Goal: Task Accomplishment & Management: Manage account settings

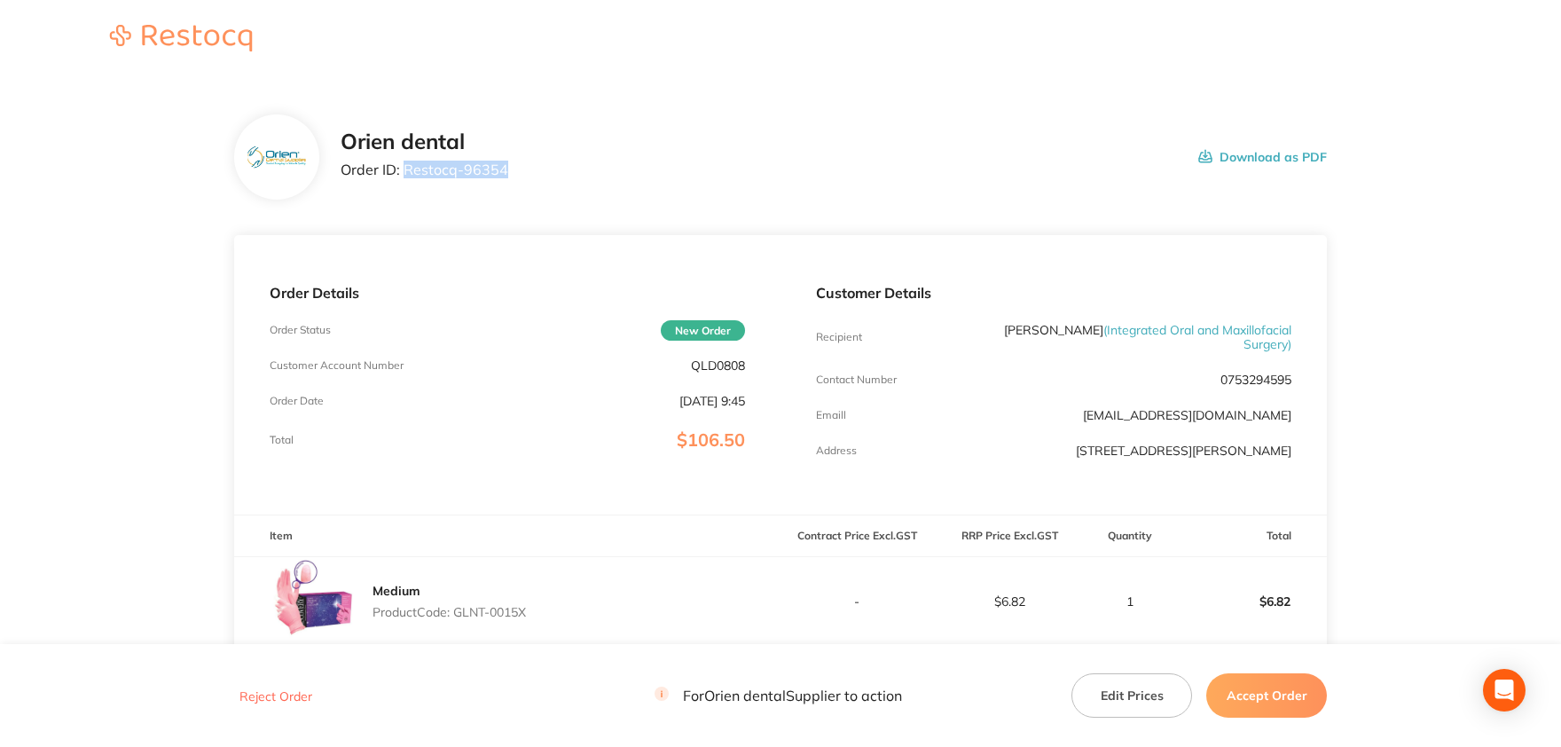
drag, startPoint x: 507, startPoint y: 168, endPoint x: 405, endPoint y: 168, distance: 101.1
click at [405, 168] on div "Orien dental Order ID: Restocq- 96354 Download as PDF" at bounding box center [834, 157] width 986 height 55
copy p "Restocq- 96354"
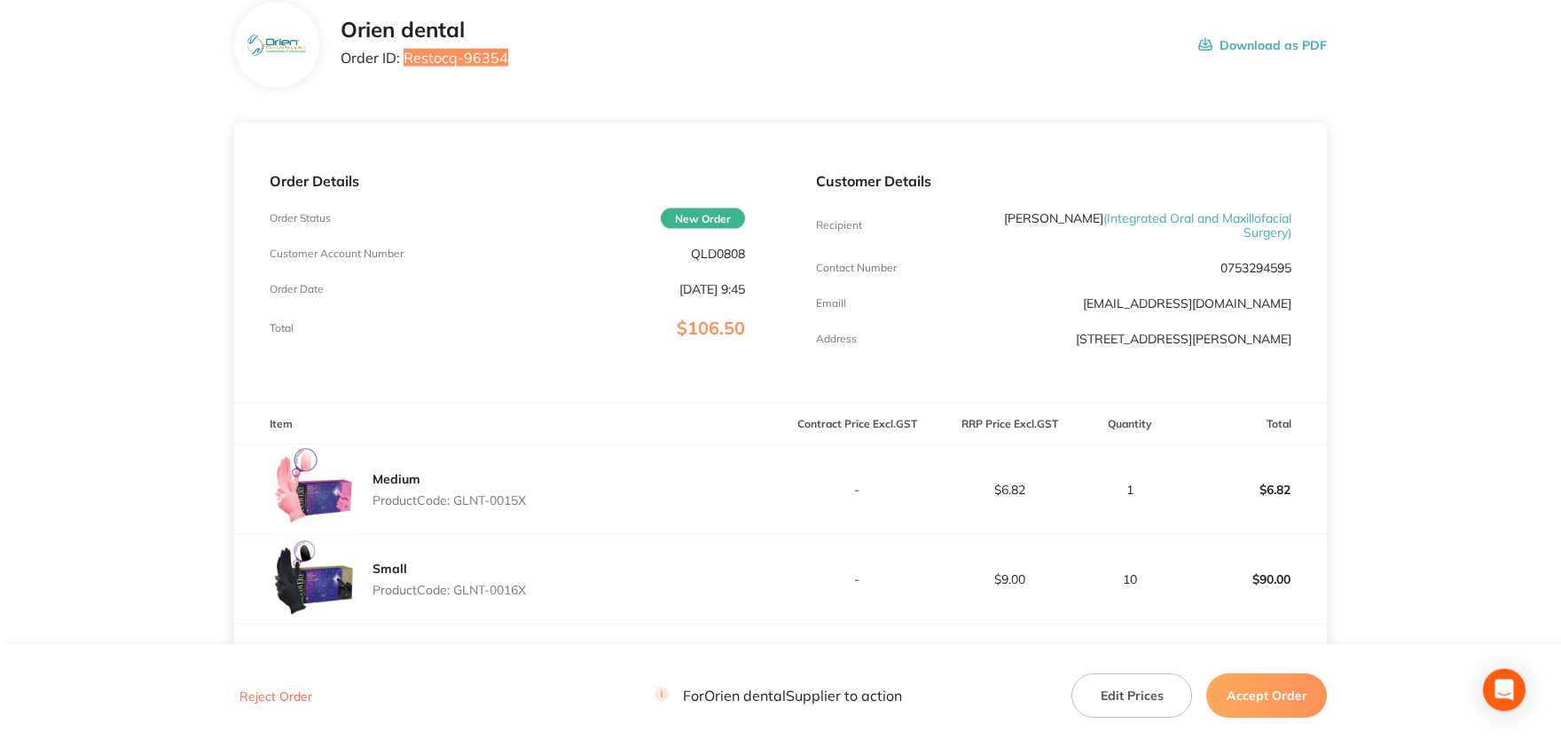
scroll to position [420, 0]
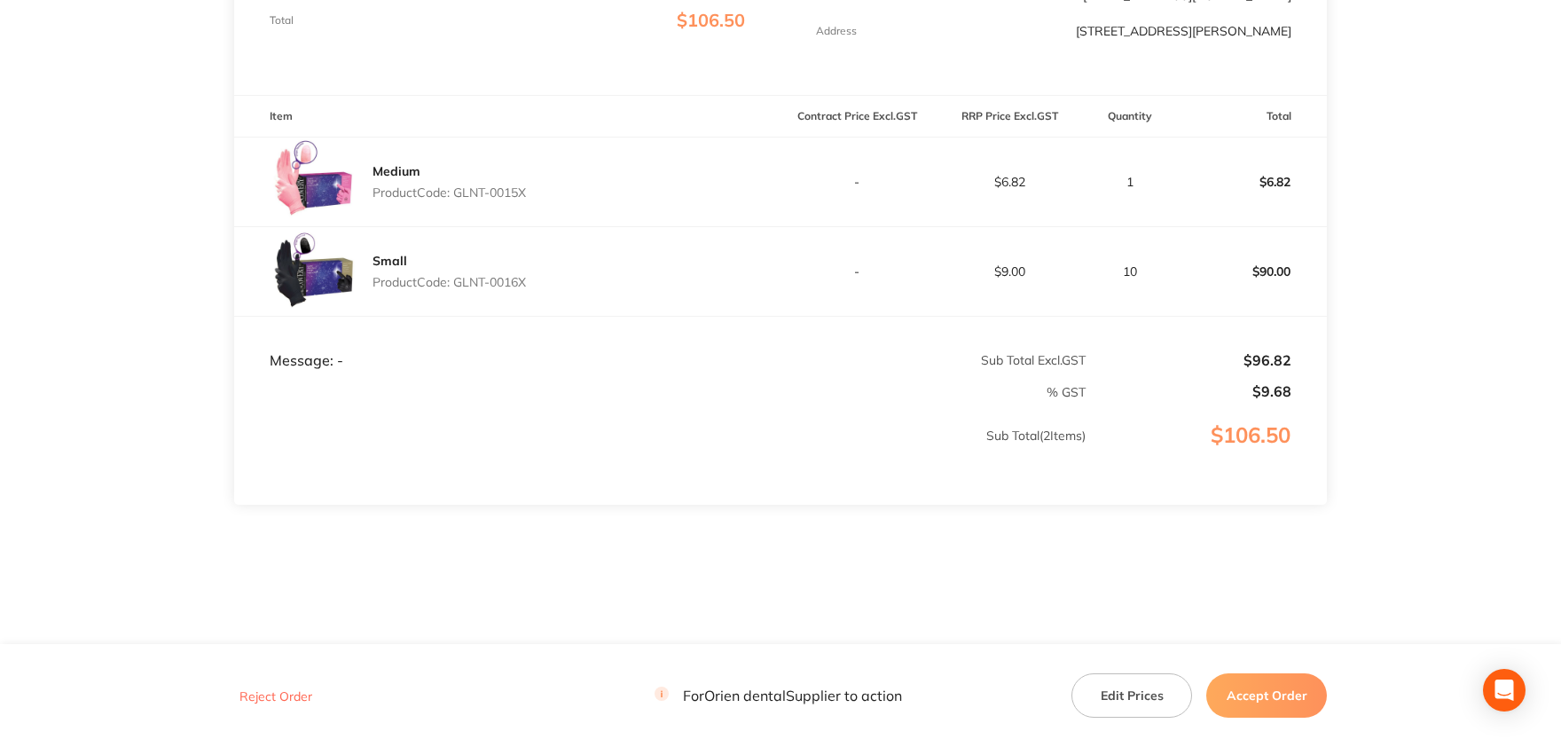
drag, startPoint x: 531, startPoint y: 192, endPoint x: 458, endPoint y: 187, distance: 73.8
click at [458, 187] on p "Product Code: GLNT-0015X" at bounding box center [449, 192] width 153 height 14
copy p "GLNT-0015X"
drag, startPoint x: 532, startPoint y: 281, endPoint x: 456, endPoint y: 279, distance: 76.3
click at [456, 279] on div "Small Product Code: GLNT-0016X" at bounding box center [507, 271] width 546 height 89
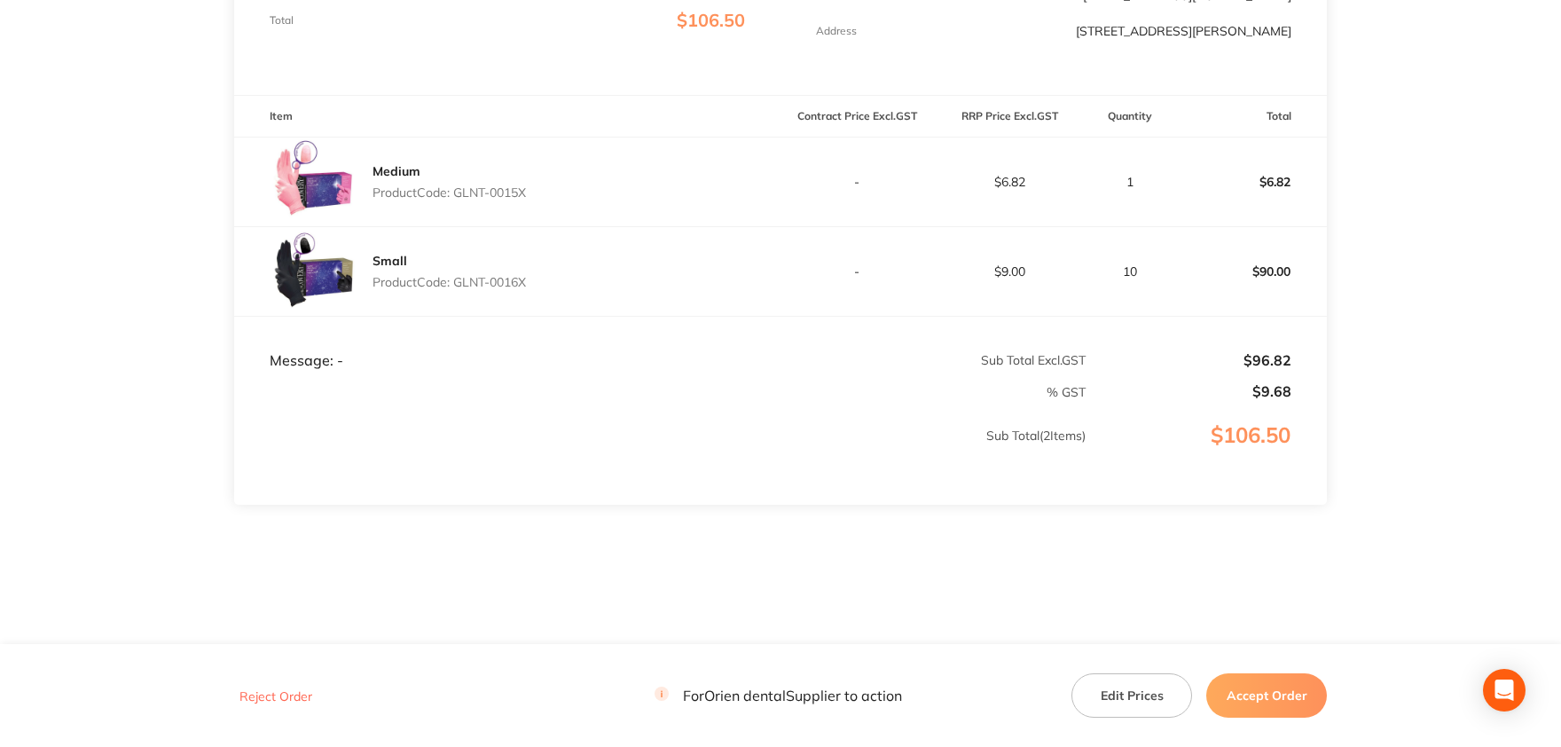
copy p "GLNT-0016X"
click at [1251, 687] on button "Accept Order" at bounding box center [1266, 695] width 121 height 44
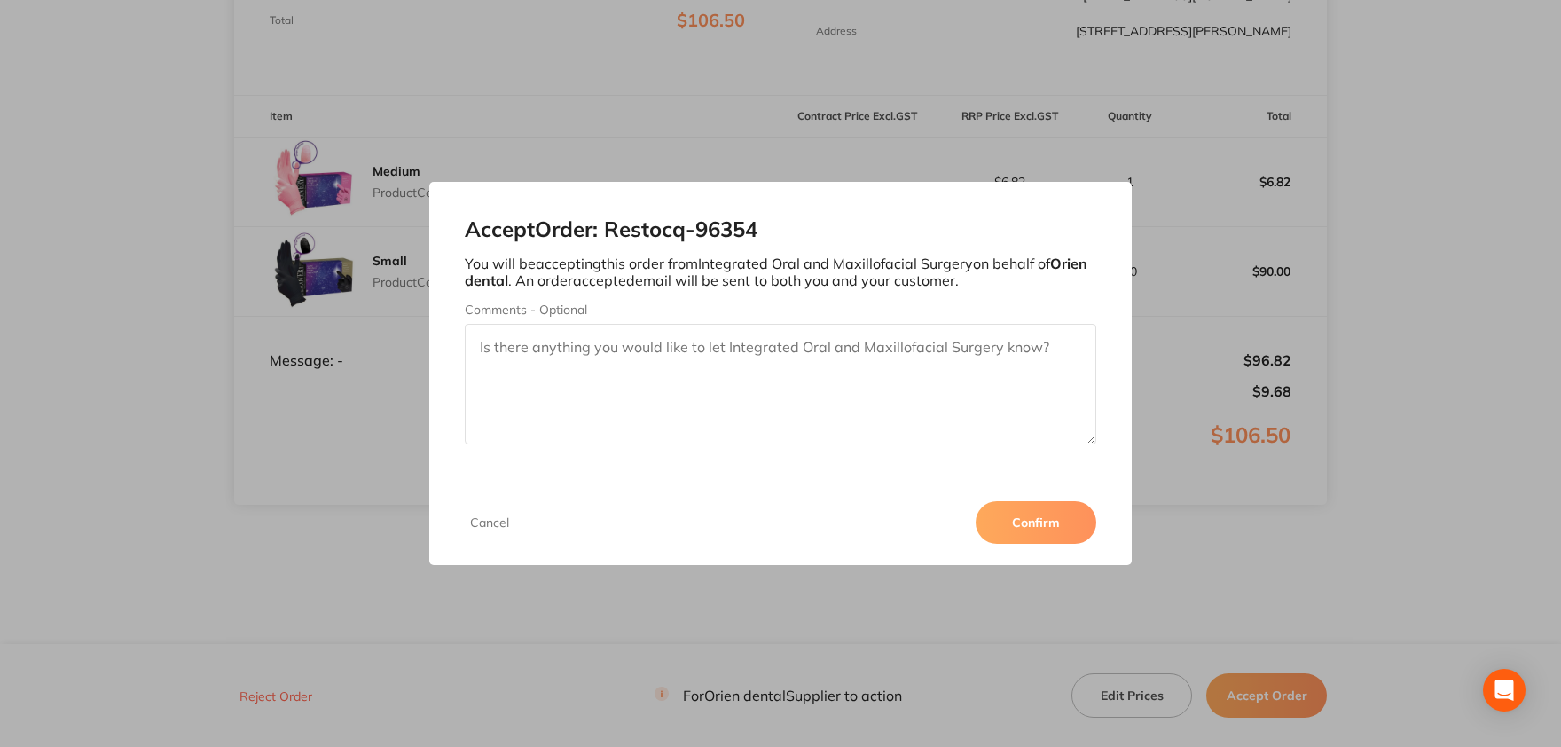
click at [1021, 526] on button "Confirm" at bounding box center [1036, 522] width 121 height 43
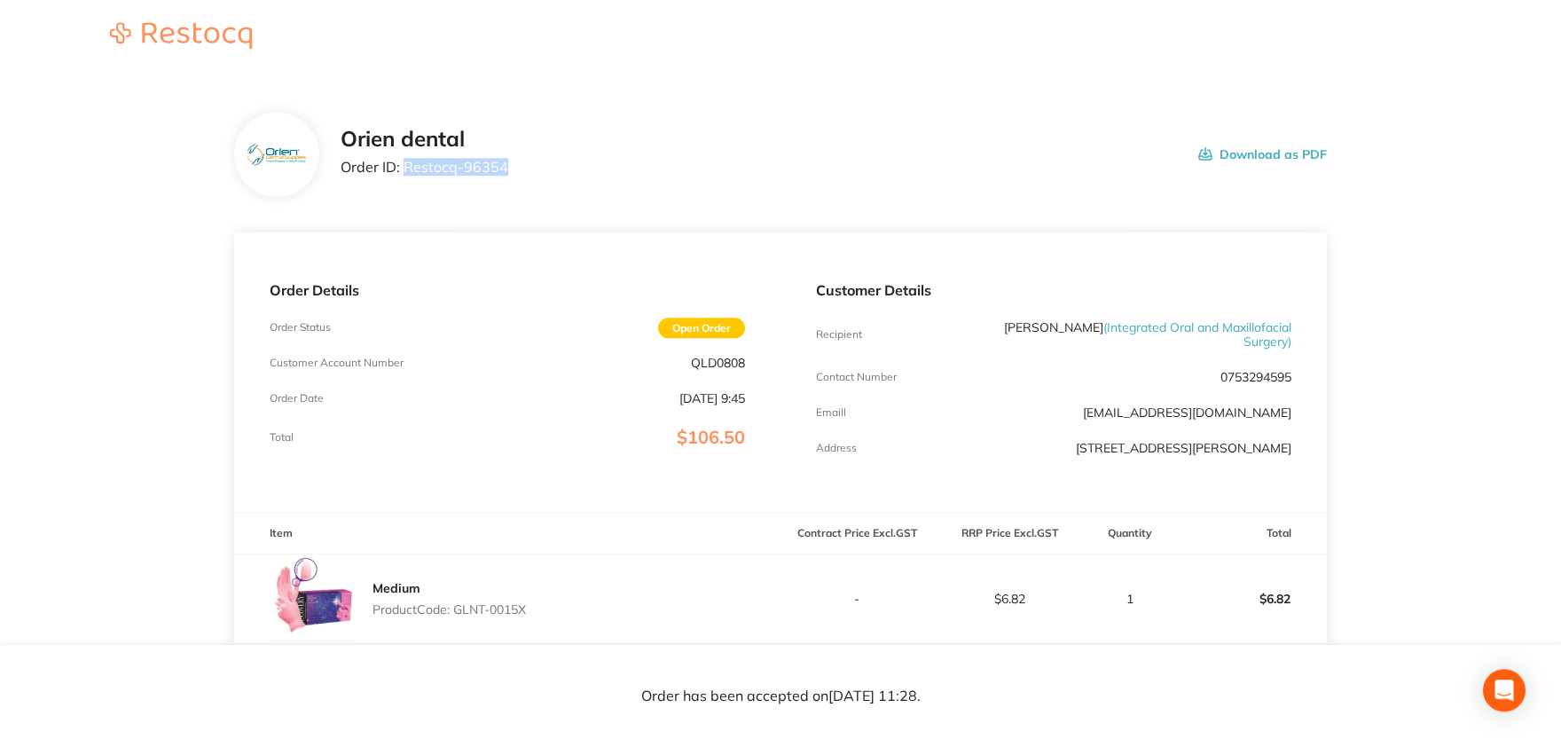
scroll to position [0, 0]
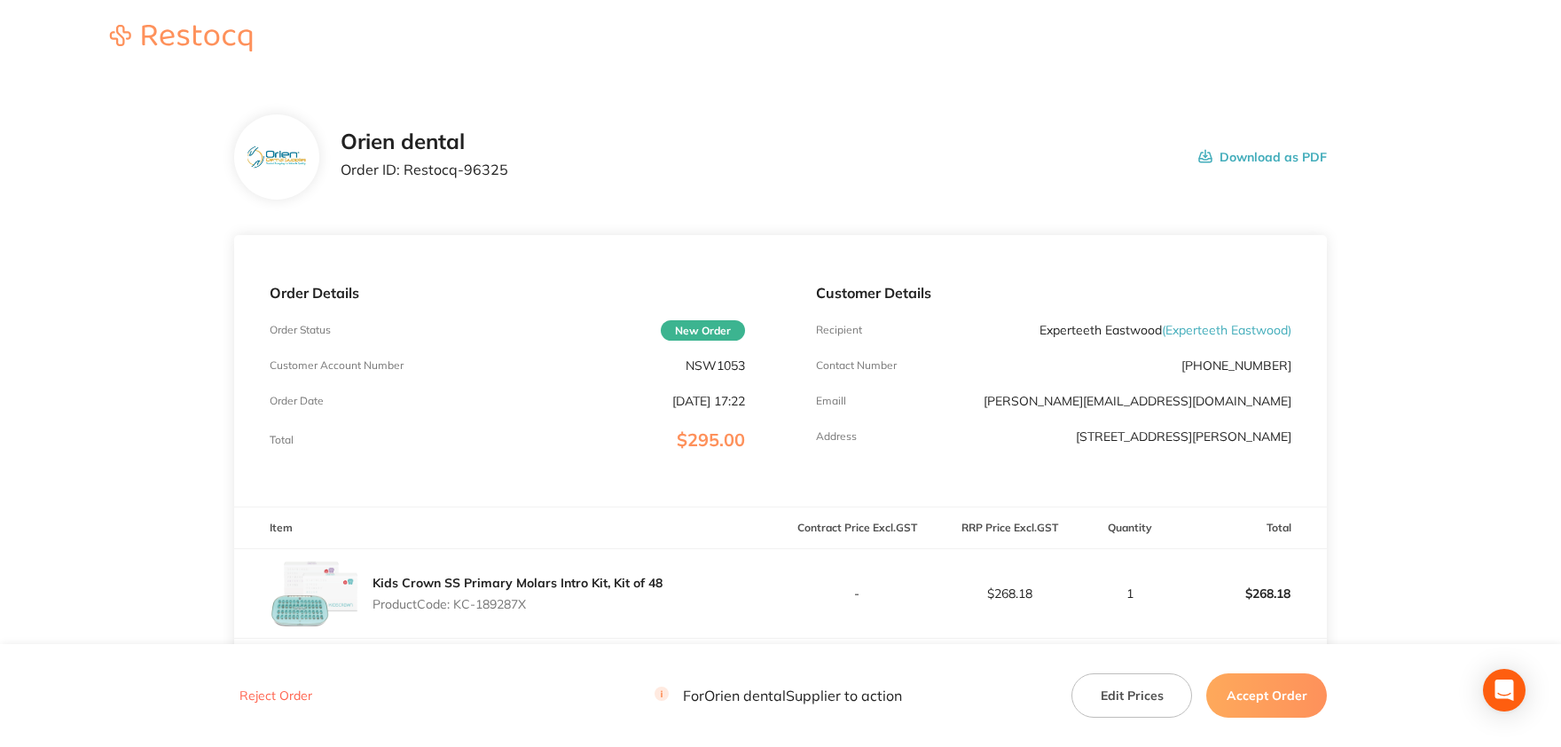
click at [591, 124] on div "Orien dental Order ID: Restocq- 96325 Download as PDF" at bounding box center [780, 156] width 1093 height 85
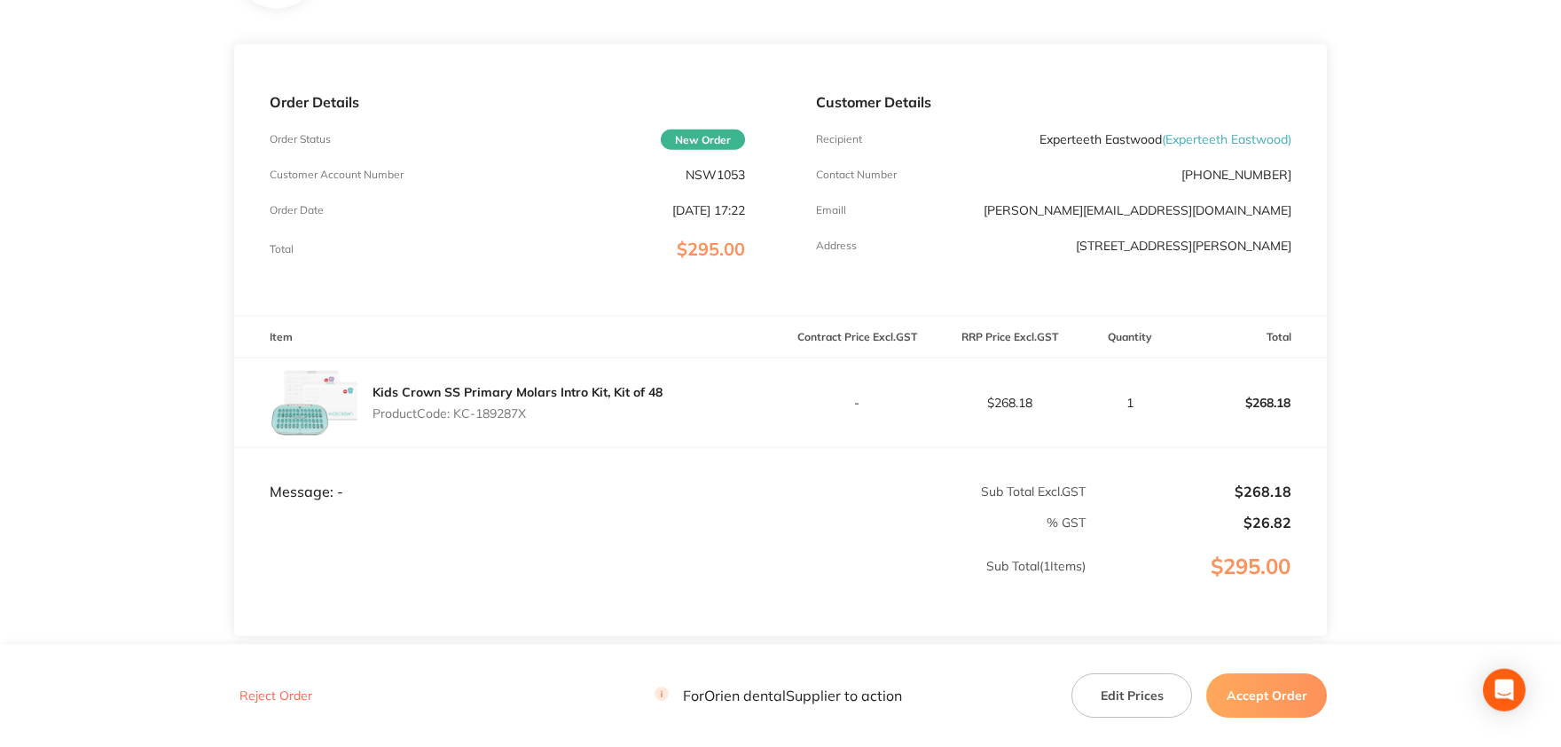
scroll to position [195, 0]
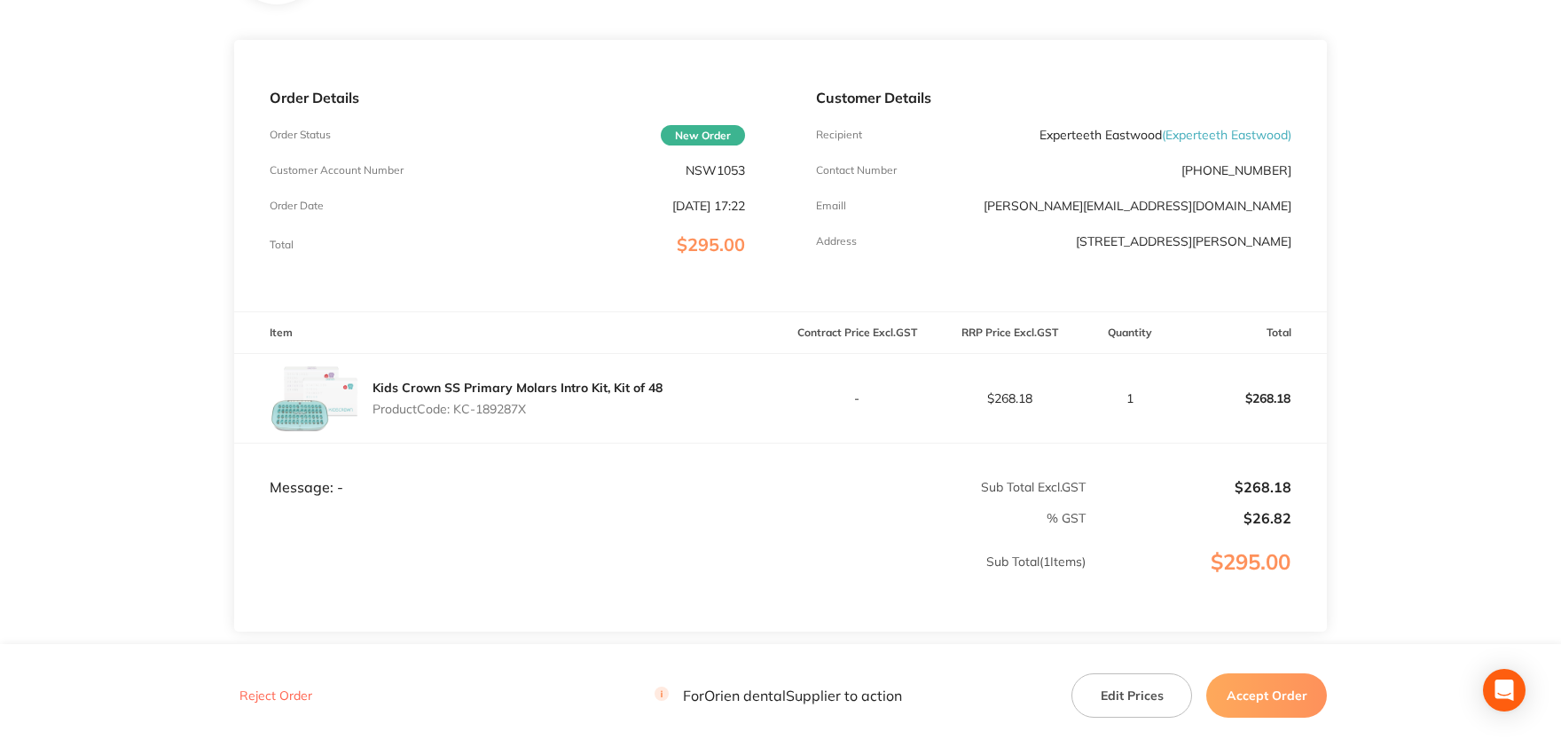
drag, startPoint x: 526, startPoint y: 407, endPoint x: 454, endPoint y: 410, distance: 71.9
click at [454, 410] on p "Product Code: KC-189287X" at bounding box center [518, 409] width 290 height 14
copy p "KC-189287X"
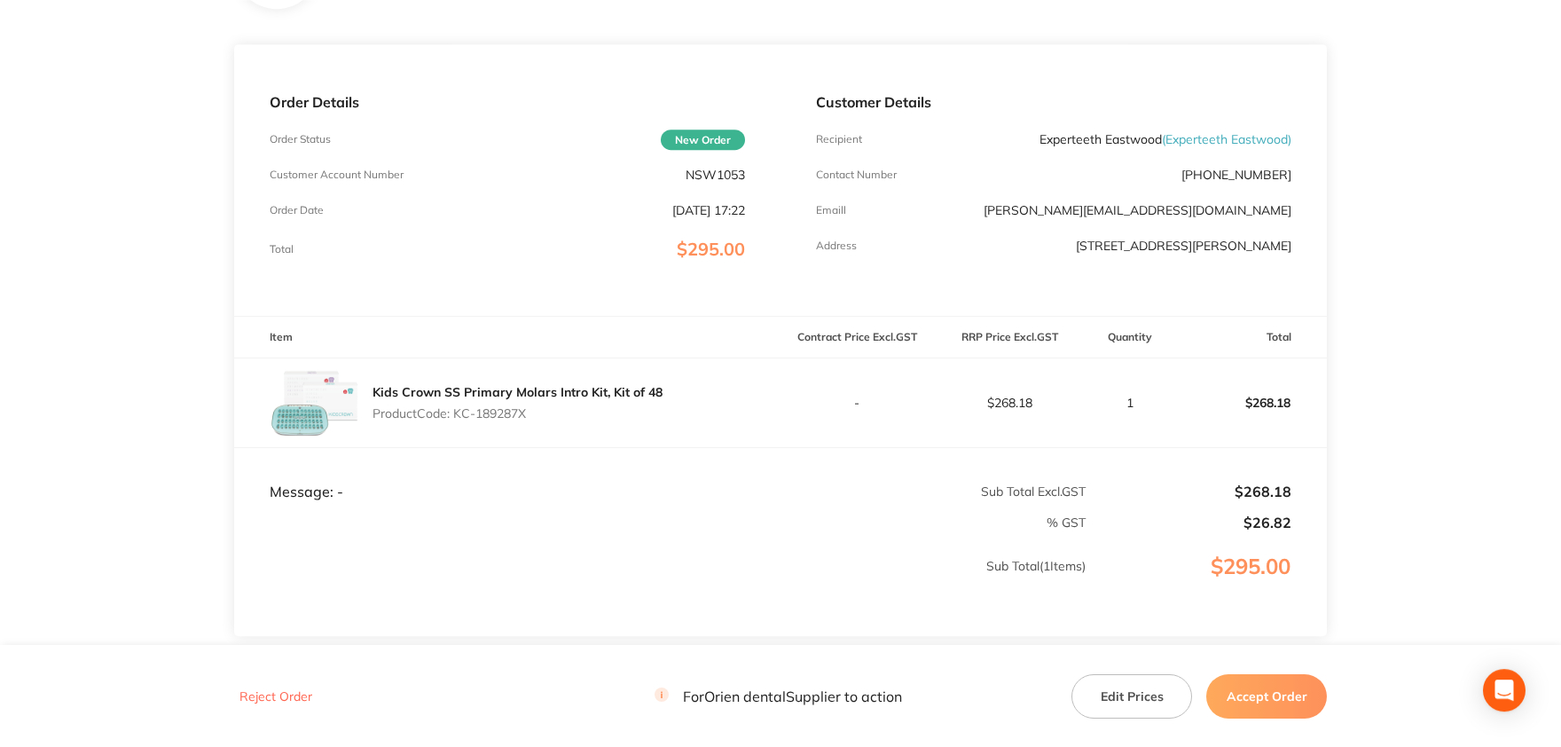
scroll to position [0, 0]
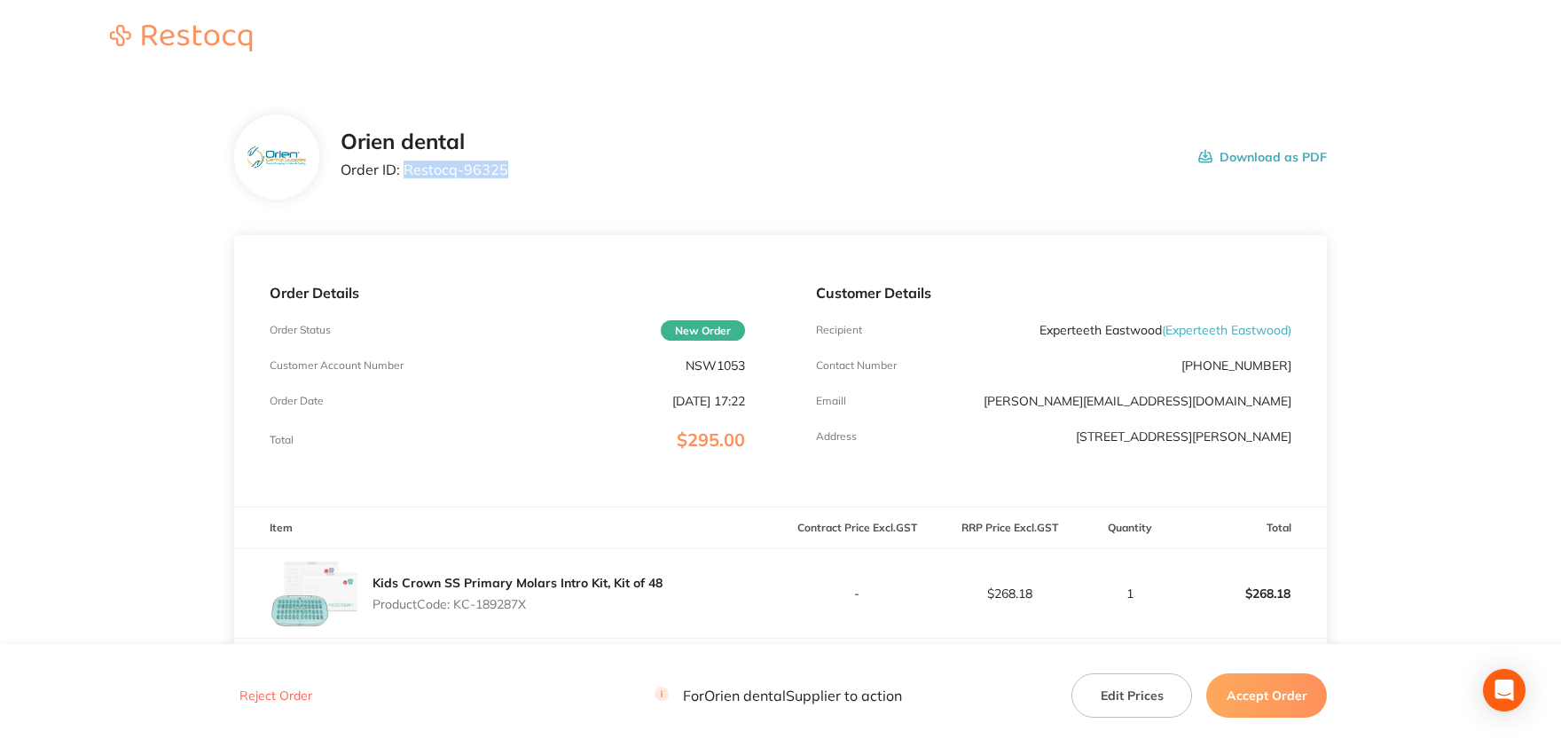
drag, startPoint x: 507, startPoint y: 170, endPoint x: 405, endPoint y: 169, distance: 101.1
click at [405, 169] on div "Orien dental Order ID: Restocq- 96325 Download as PDF" at bounding box center [834, 157] width 986 height 55
copy p "Restocq- 96325"
click at [1278, 686] on button "Accept Order" at bounding box center [1266, 695] width 121 height 44
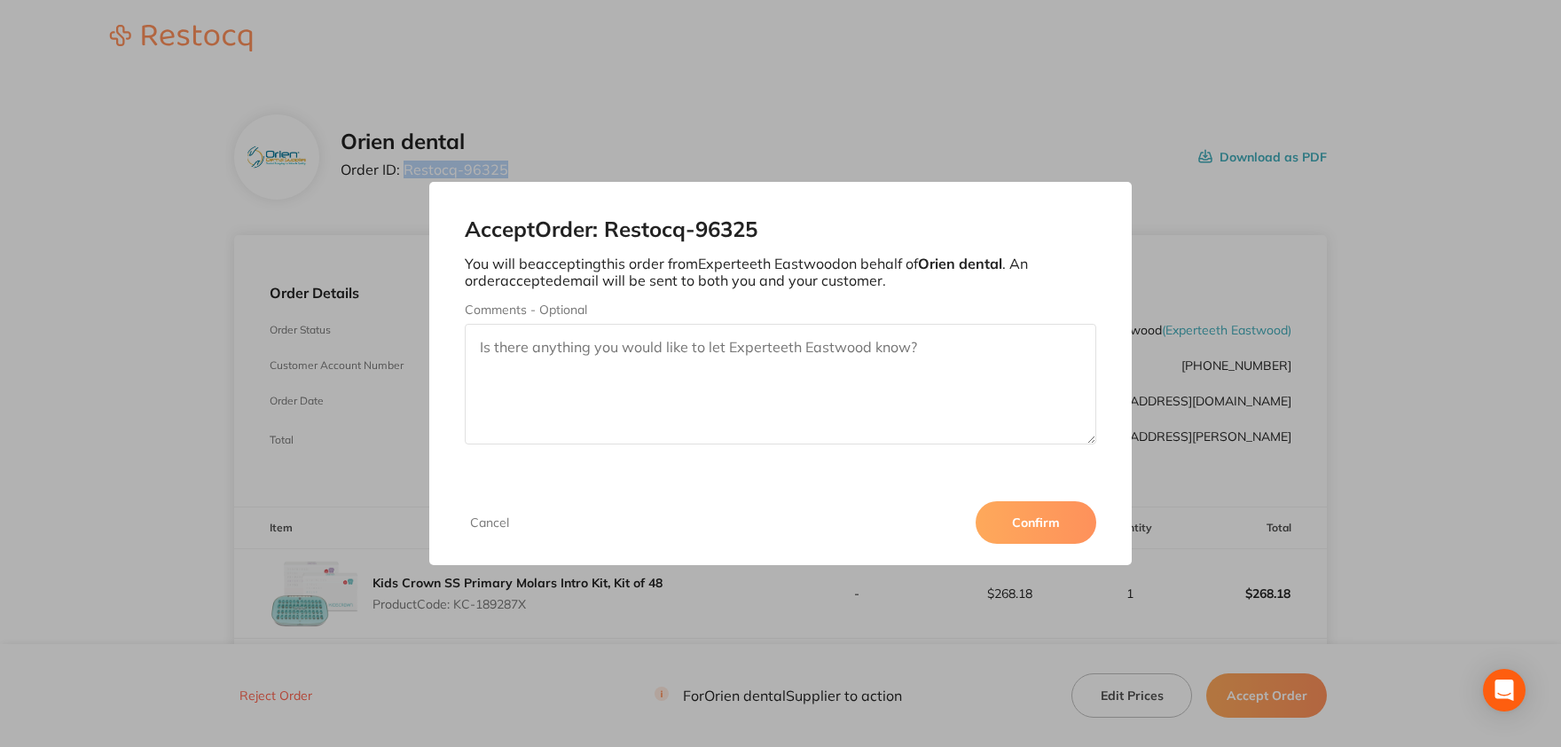
click at [1009, 519] on button "Confirm" at bounding box center [1036, 522] width 121 height 43
